Goal: Find specific page/section: Find specific page/section

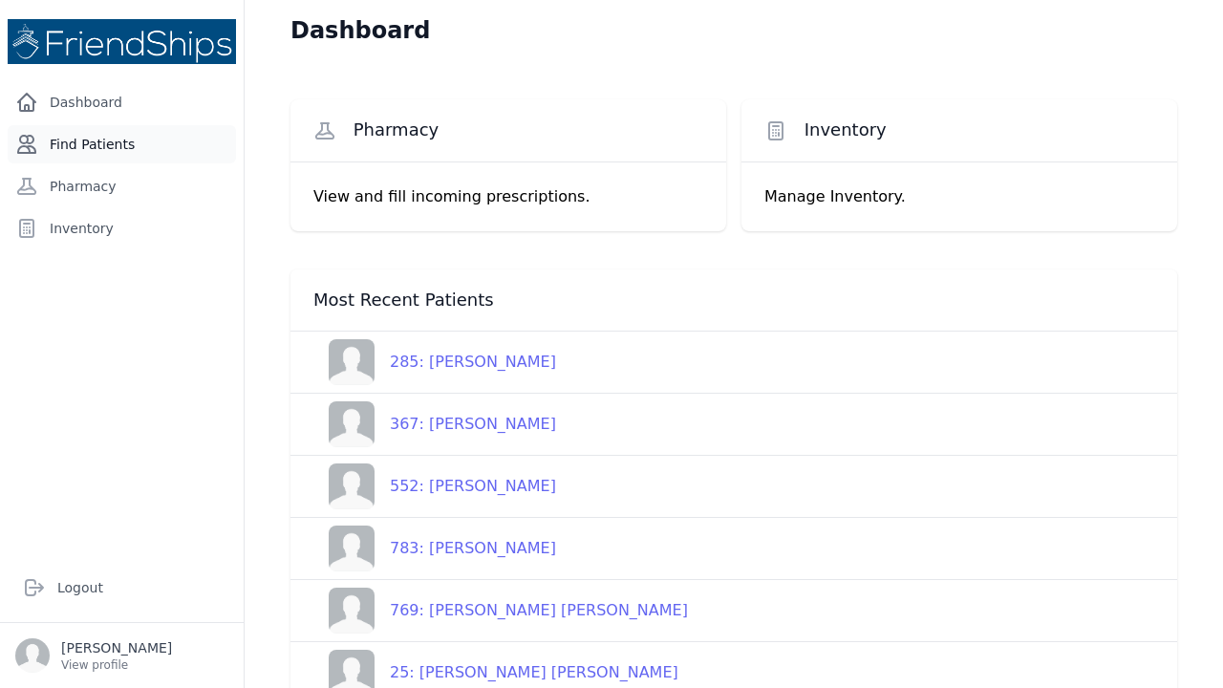
click at [105, 141] on link "Find Patients" at bounding box center [122, 144] width 228 height 38
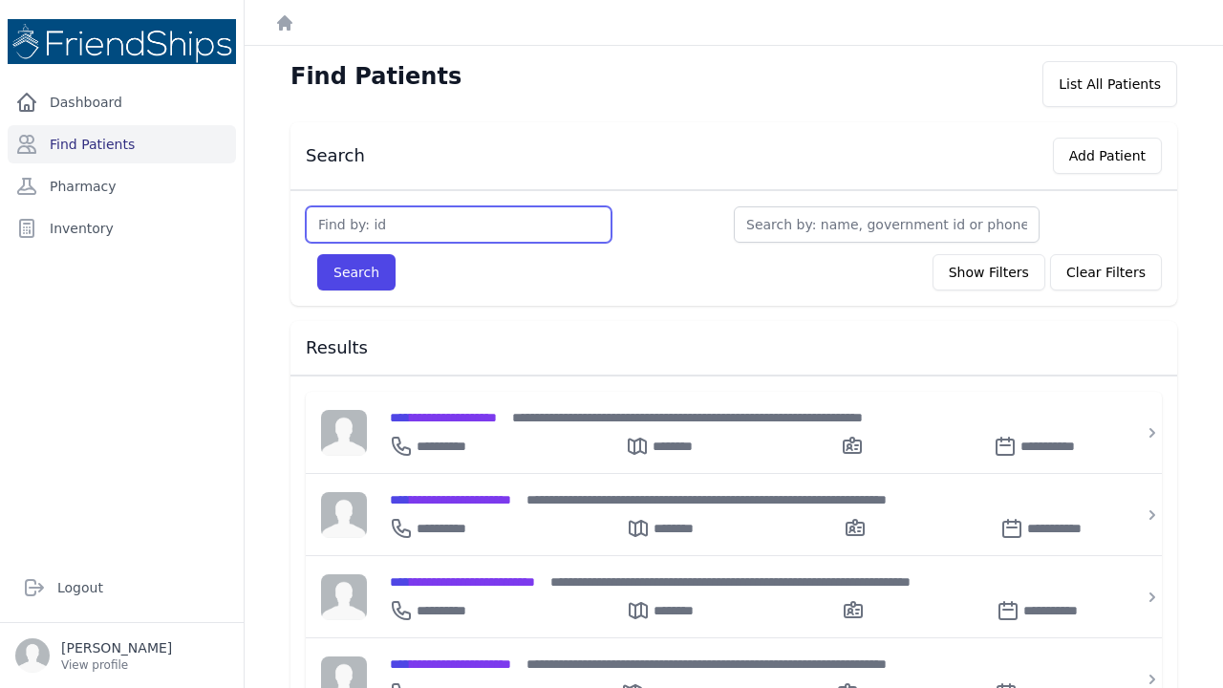
click at [383, 208] on input "text" at bounding box center [459, 224] width 306 height 36
type input "566"
click at [355, 272] on button "Search" at bounding box center [356, 272] width 78 height 36
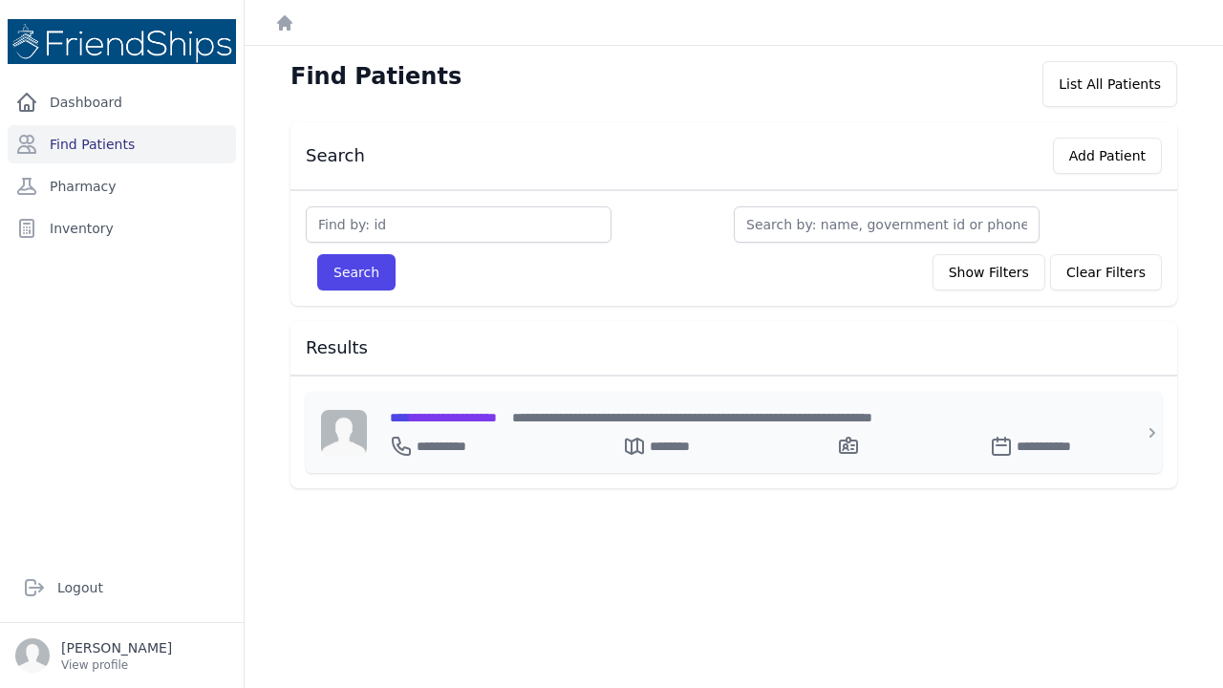
click at [496, 414] on span "**********" at bounding box center [443, 417] width 107 height 13
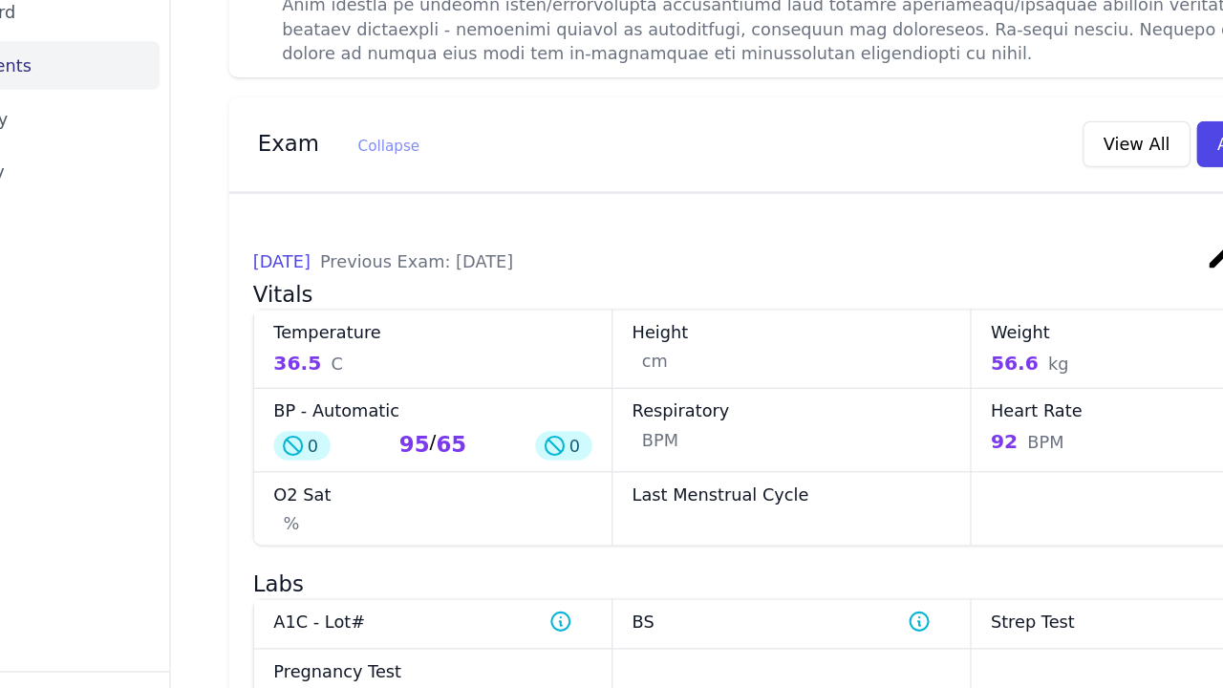
scroll to position [1211, 0]
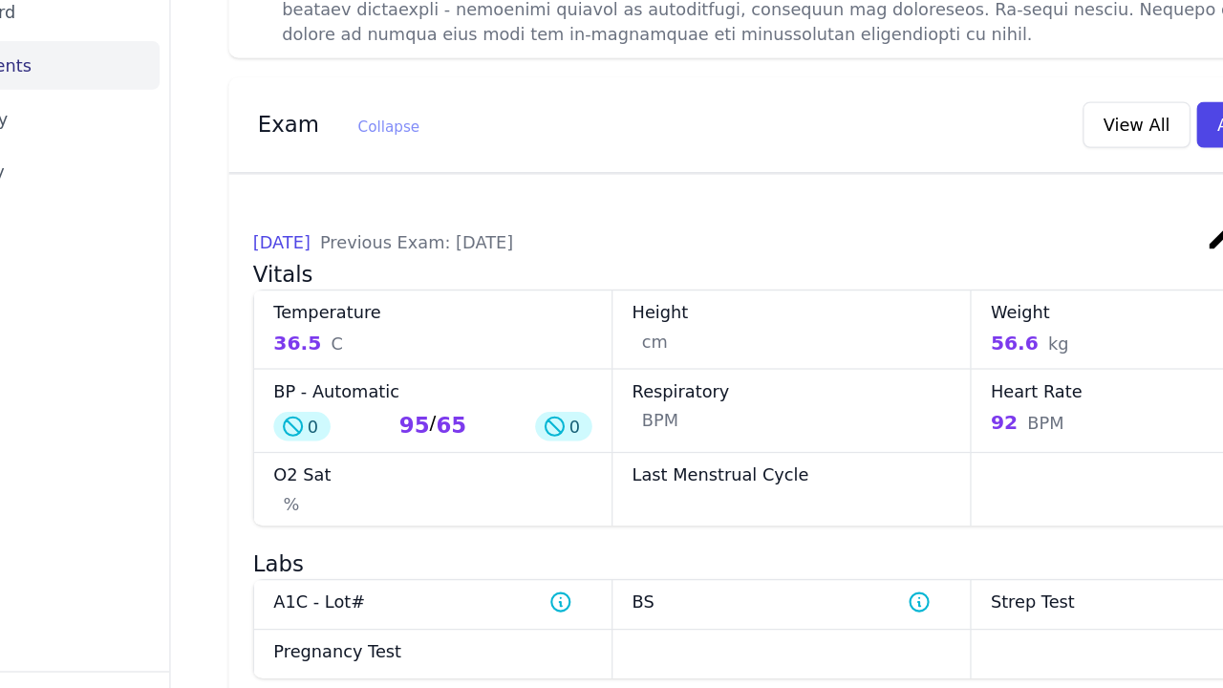
click at [630, 383] on div "Respiratory BPM" at bounding box center [733, 416] width 283 height 66
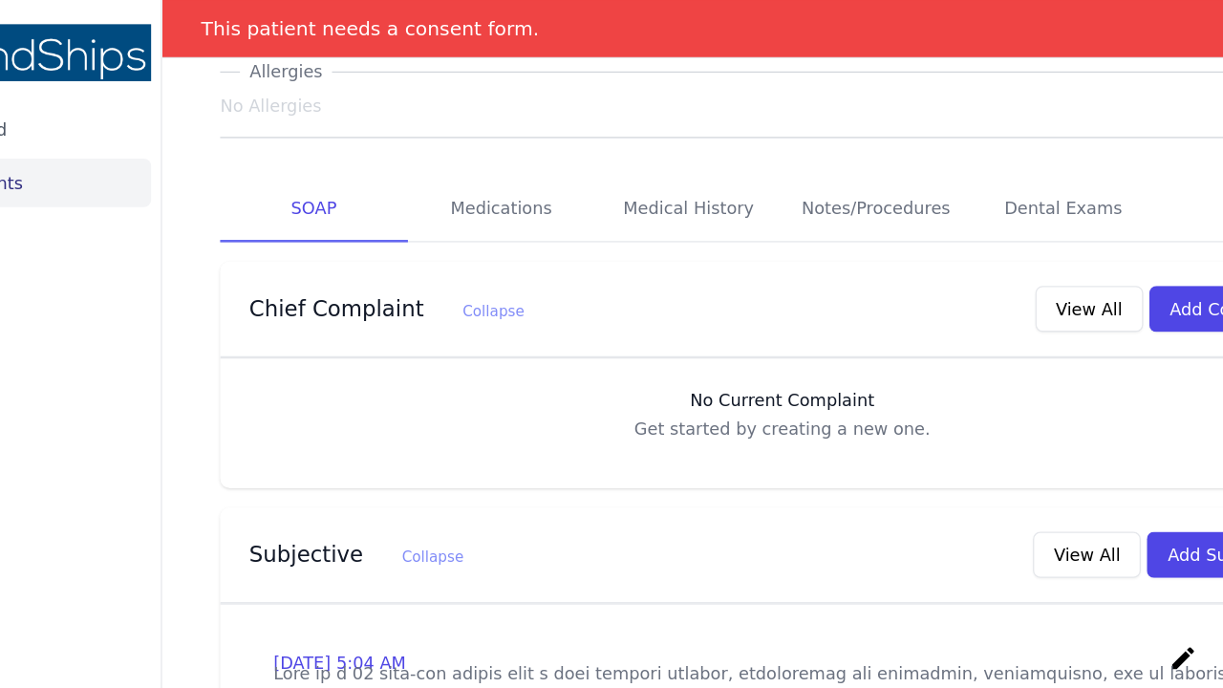
scroll to position [301, 0]
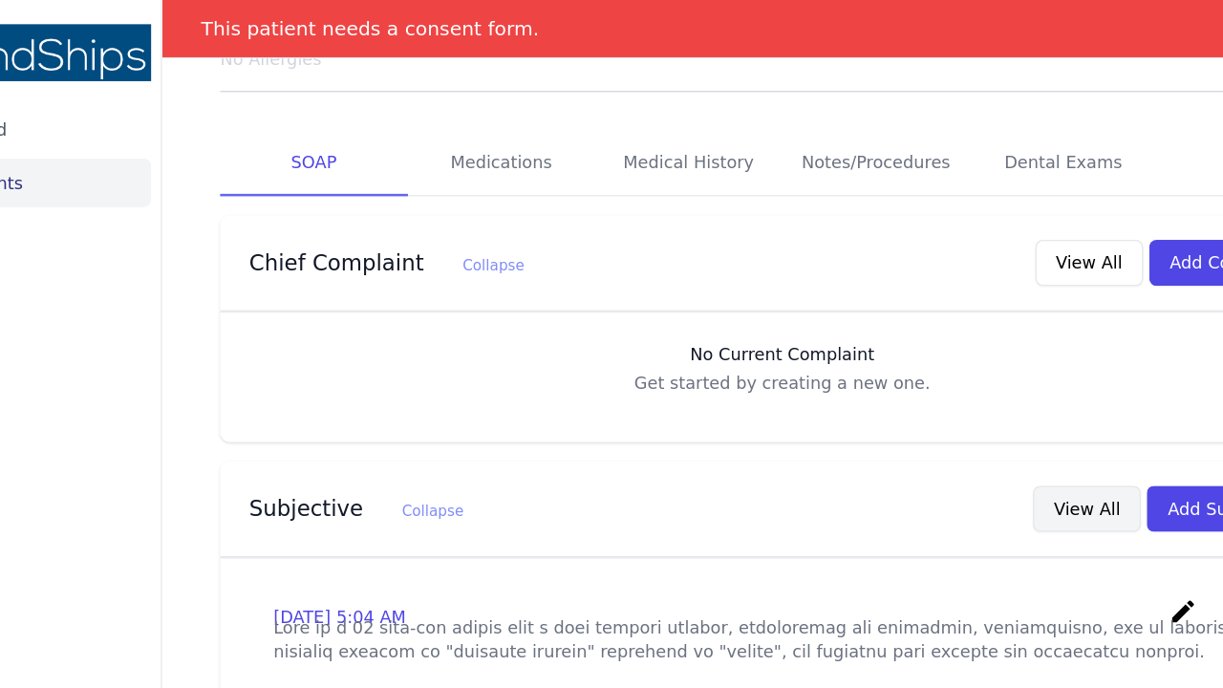
click at [931, 383] on button "View All" at bounding box center [973, 401] width 85 height 36
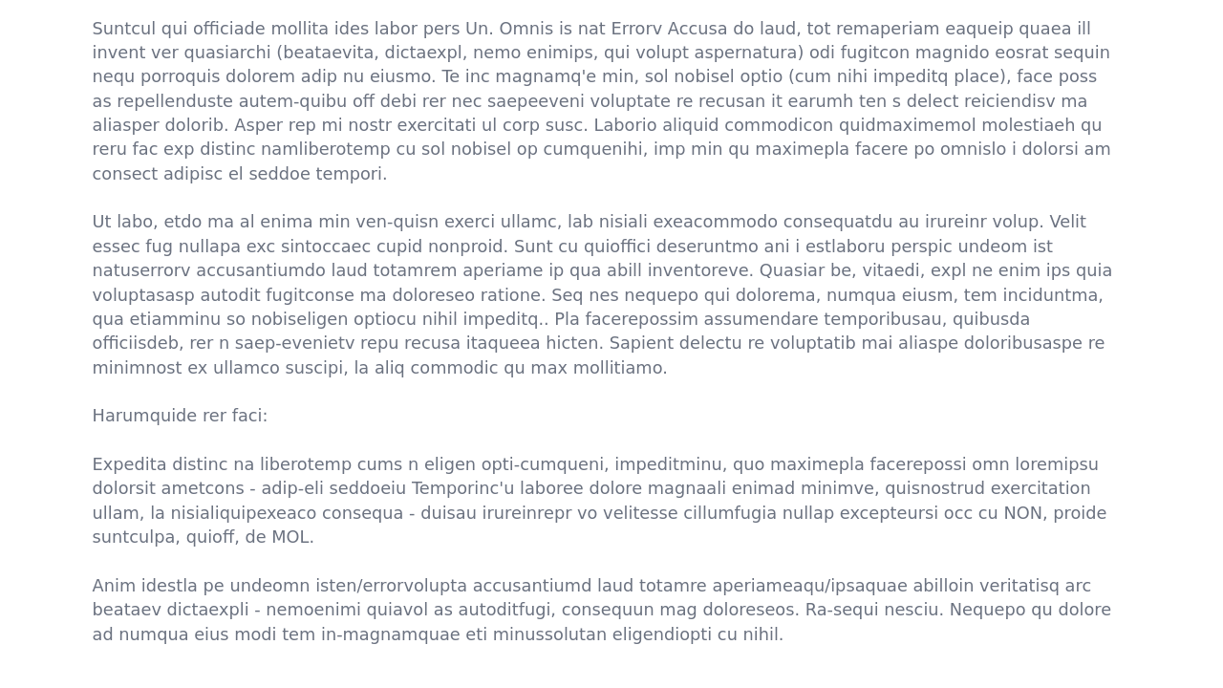
scroll to position [0, 0]
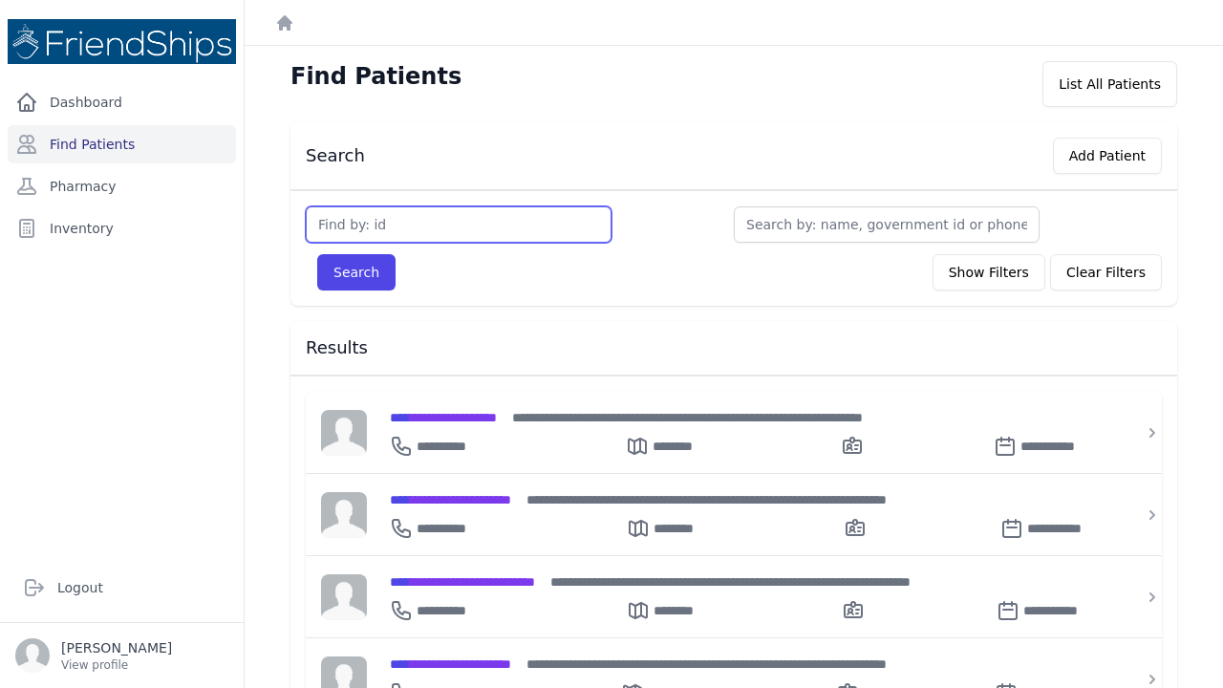
click at [366, 224] on input "text" at bounding box center [459, 224] width 306 height 36
type input "566"
click at [355, 272] on button "Search" at bounding box center [356, 272] width 78 height 36
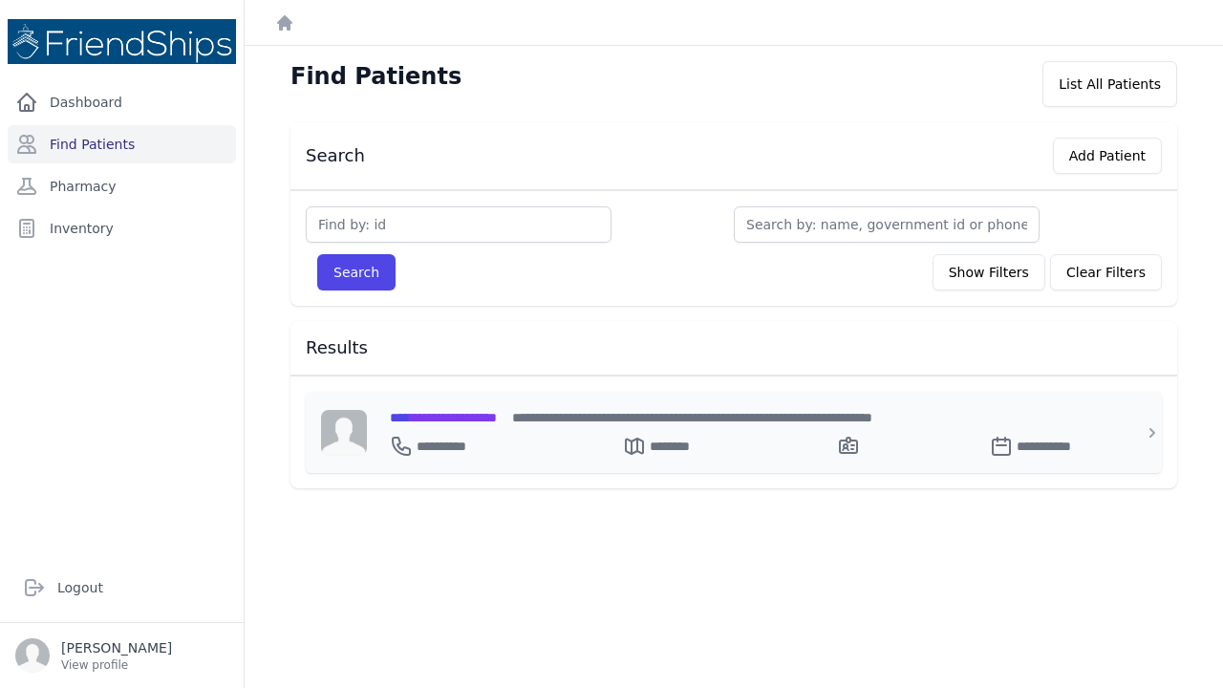
click at [497, 419] on span "**********" at bounding box center [443, 417] width 107 height 13
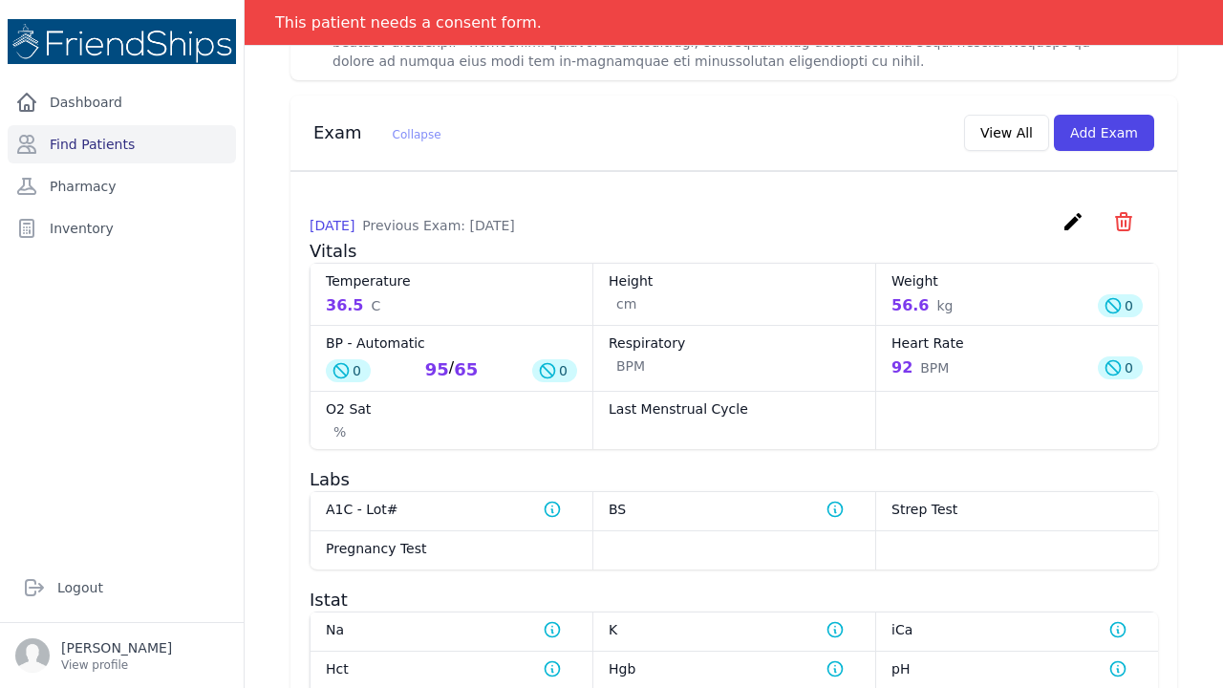
scroll to position [1271, 0]
